Goal: Entertainment & Leisure: Consume media (video, audio)

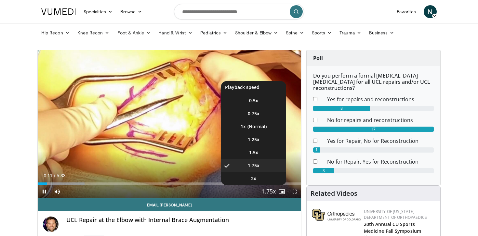
click at [271, 194] on span "Video Player" at bounding box center [268, 192] width 9 height 13
click at [260, 152] on li "1.5x" at bounding box center [253, 152] width 65 height 13
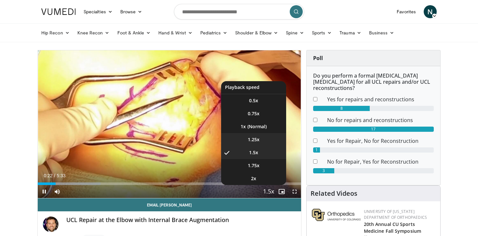
click at [261, 138] on li "1.25x" at bounding box center [253, 139] width 65 height 13
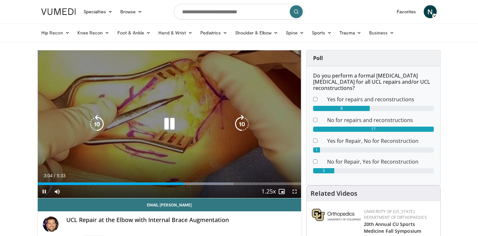
click at [98, 125] on icon "Video Player" at bounding box center [97, 124] width 18 height 18
